Goal: Find specific page/section: Find specific page/section

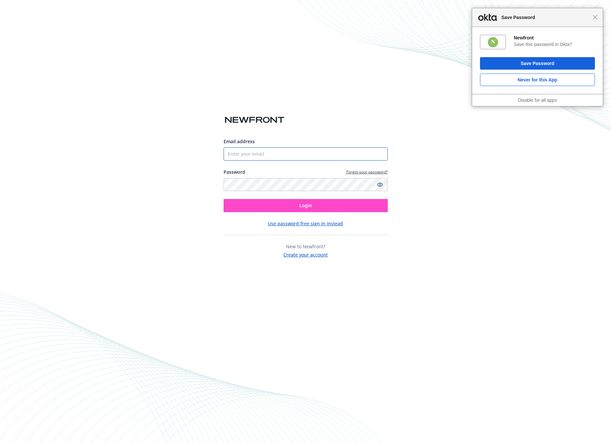
type input "[EMAIL_ADDRESS][DOMAIN_NAME]"
click at [317, 206] on button "Login" at bounding box center [305, 205] width 164 height 13
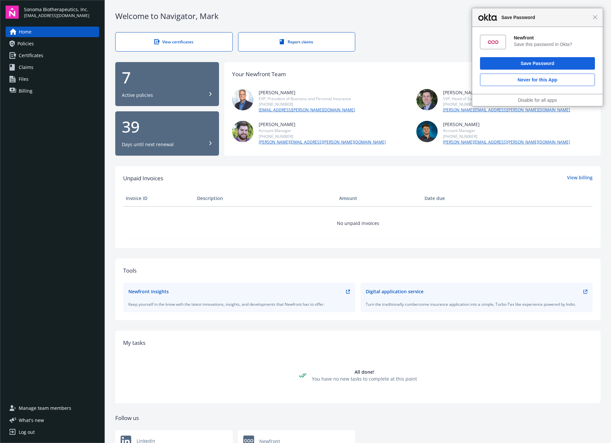
drag, startPoint x: 595, startPoint y: 16, endPoint x: 556, endPoint y: 29, distance: 40.3
click at [595, 16] on span "Close" at bounding box center [594, 17] width 5 height 5
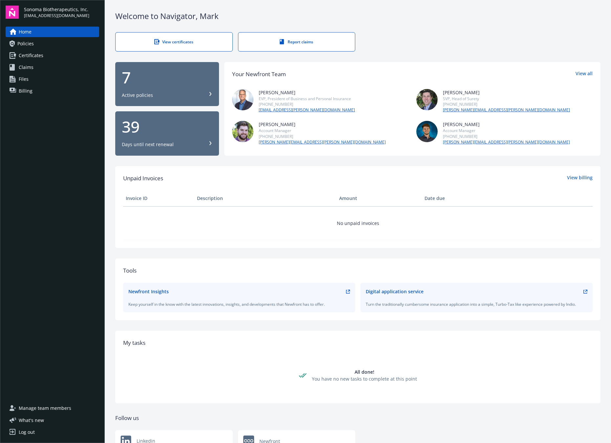
click at [178, 77] on div "7" at bounding box center [167, 78] width 91 height 16
drag, startPoint x: 471, startPoint y: 11, endPoint x: 471, endPoint y: 5, distance: 5.9
click at [471, 11] on div "Welcome to Navigator , Mark" at bounding box center [357, 15] width 485 height 11
